Goal: Book appointment/travel/reservation

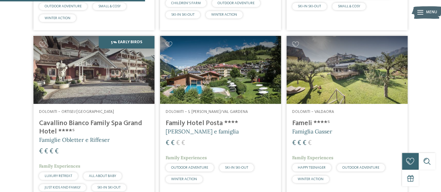
scroll to position [350, 0]
click at [220, 75] on img at bounding box center [220, 70] width 121 height 68
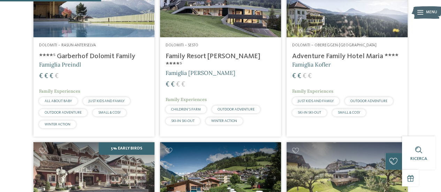
scroll to position [171, 0]
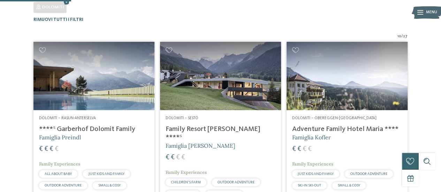
click at [103, 93] on img at bounding box center [93, 76] width 121 height 68
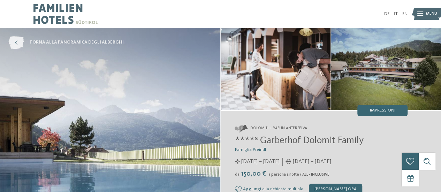
click at [21, 43] on icon at bounding box center [15, 42] width 15 height 13
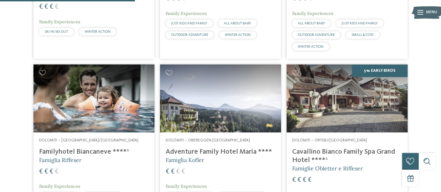
scroll to position [344, 0]
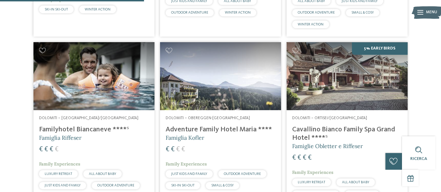
click at [99, 131] on h4 "Familyhotel Biancaneve ****ˢ" at bounding box center [94, 129] width 110 height 8
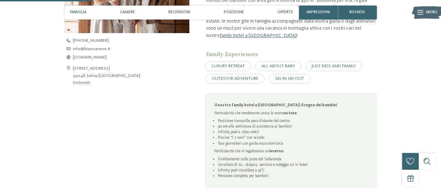
scroll to position [348, 0]
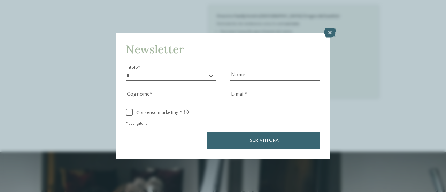
drag, startPoint x: 331, startPoint y: 32, endPoint x: 326, endPoint y: 37, distance: 6.9
click at [326, 37] on icon at bounding box center [330, 33] width 12 height 10
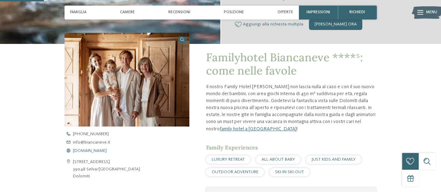
scroll to position [164, 0]
click at [97, 150] on span "www.biancaneve.it" at bounding box center [90, 151] width 34 height 5
click at [173, 160] on div "Via Cir 36 39048 Selva/Val Gardena Dolomiti" at bounding box center [126, 169] width 125 height 21
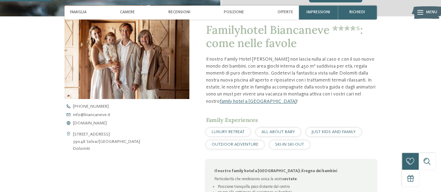
scroll to position [192, 0]
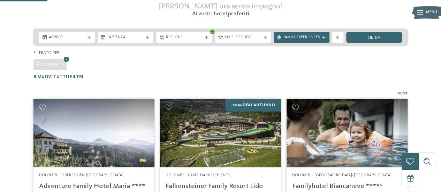
scroll to position [112, 0]
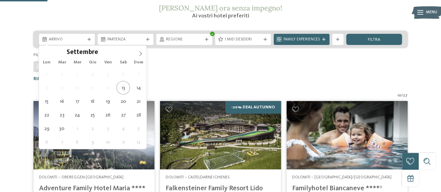
click at [87, 41] on div "Arrivo" at bounding box center [67, 39] width 56 height 11
click at [137, 56] on span at bounding box center [140, 52] width 12 height 12
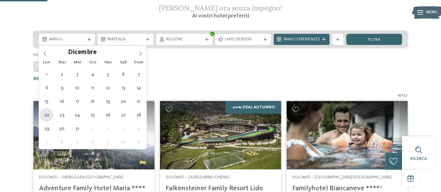
type div "[DATE]"
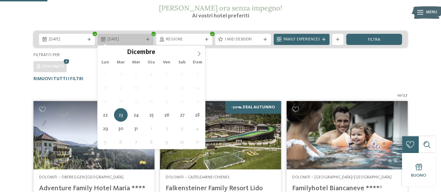
click at [150, 38] on div at bounding box center [148, 39] width 6 height 3
